Goal: Information Seeking & Learning: Check status

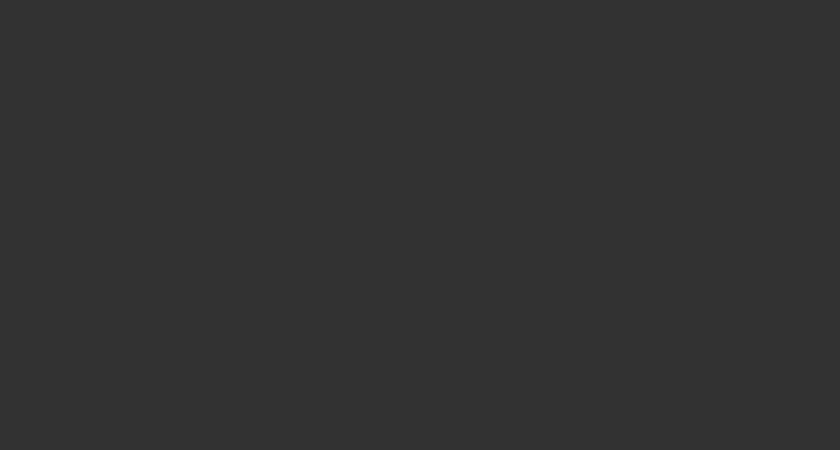
select select "4"
click at [486, 54] on div at bounding box center [420, 225] width 840 height 450
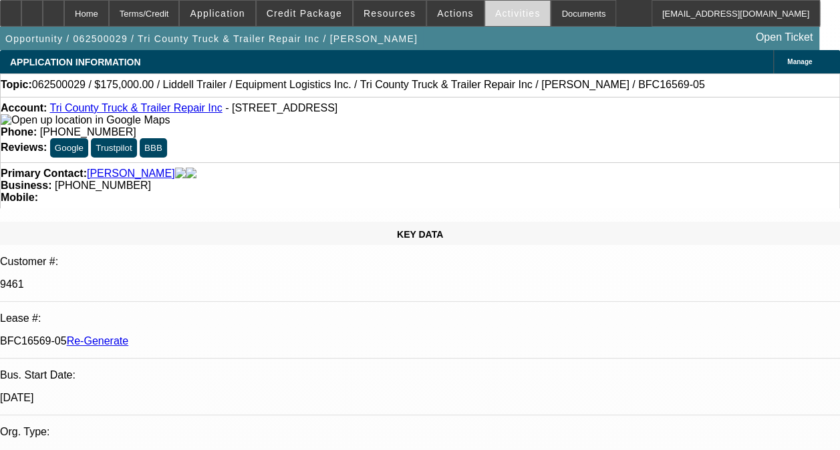
select select "0"
select select "1"
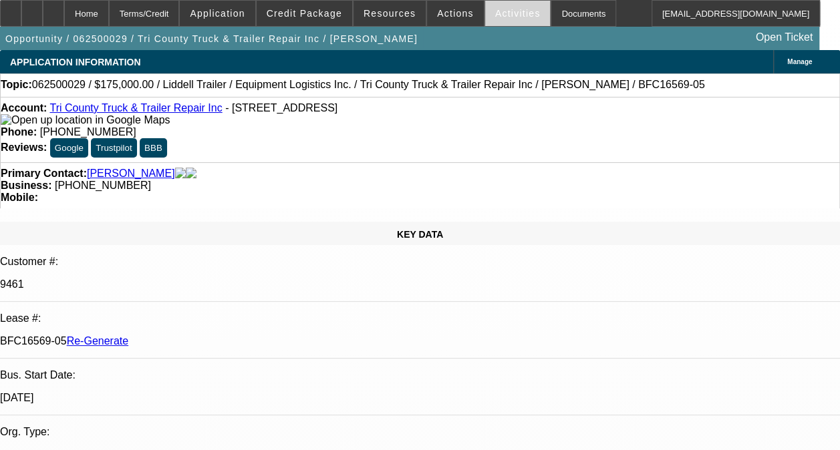
select select "6"
